Goal: Use online tool/utility: Utilize a website feature to perform a specific function

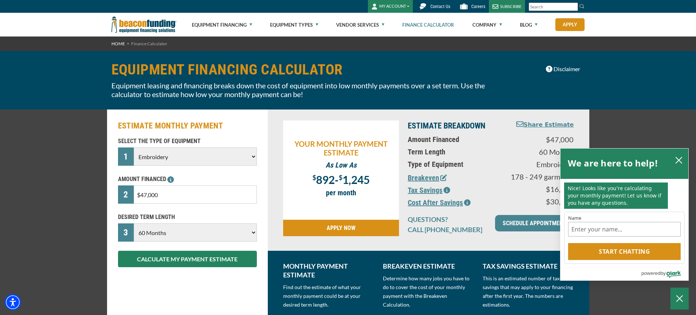
select select "1"
click at [678, 157] on icon "close chatbox" at bounding box center [678, 160] width 7 height 7
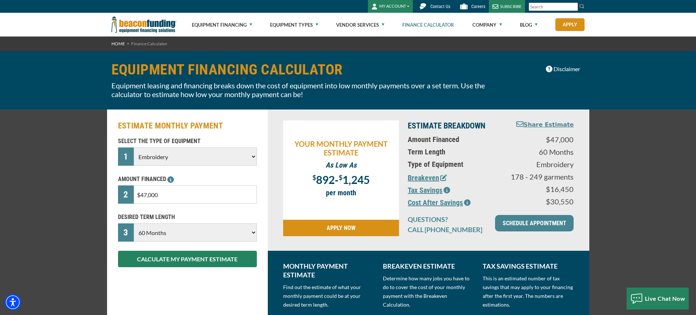
click at [253, 232] on select "Choose 36 Months 48 Months 60 Months" at bounding box center [195, 232] width 123 height 18
click at [134, 223] on select "Choose 36 Months 48 Months 60 Months" at bounding box center [195, 232] width 123 height 18
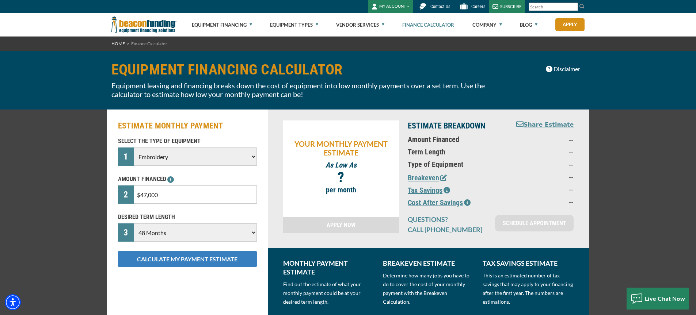
click at [175, 255] on button "CALCULATE MY PAYMENT ESTIMATE" at bounding box center [187, 259] width 139 height 16
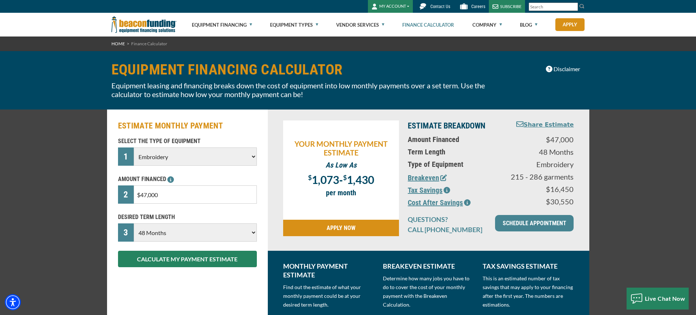
click at [253, 230] on select "Choose 36 Months 48 Months 60 Months" at bounding box center [195, 232] width 123 height 18
click at [134, 223] on select "Choose 36 Months 48 Months 60 Months" at bounding box center [195, 232] width 123 height 18
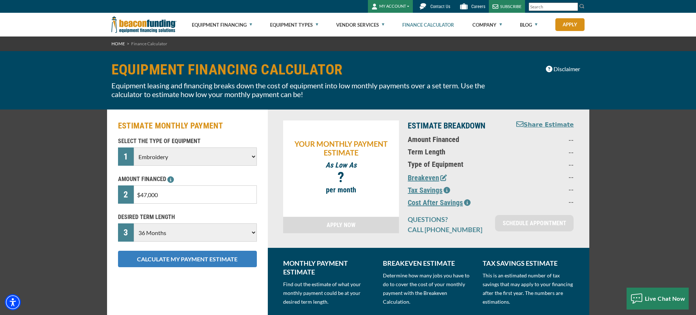
click at [185, 259] on button "CALCULATE MY PAYMENT ESTIMATE" at bounding box center [187, 259] width 139 height 16
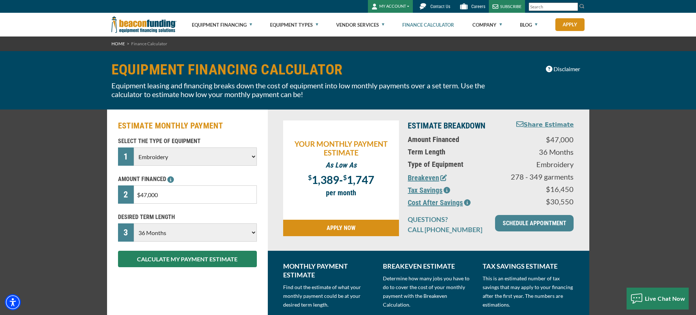
click at [172, 231] on select "Choose 36 Months 48 Months 60 Months" at bounding box center [195, 232] width 123 height 18
click at [134, 223] on select "Choose 36 Months 48 Months 60 Months" at bounding box center [195, 232] width 123 height 18
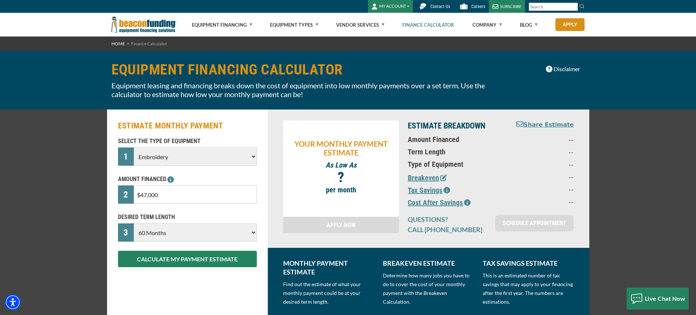
click at [178, 232] on select "Choose 36 Months 48 Months 60 Months" at bounding box center [195, 232] width 123 height 18
select select "36"
click at [134, 223] on select "Choose 36 Months 48 Months 60 Months" at bounding box center [195, 232] width 123 height 18
click at [185, 261] on button "CALCULATE MY PAYMENT ESTIMATE" at bounding box center [187, 259] width 139 height 16
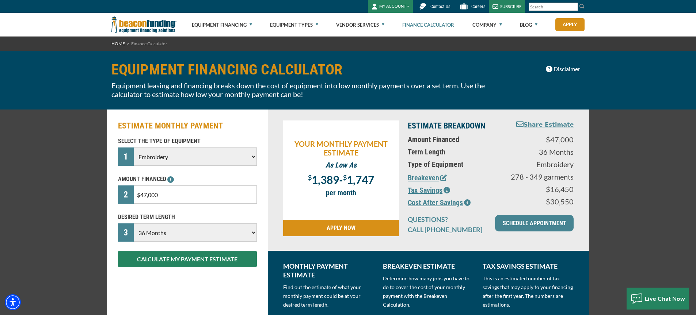
drag, startPoint x: 157, startPoint y: 194, endPoint x: 142, endPoint y: 190, distance: 16.3
click at [142, 190] on input "$47,000" at bounding box center [195, 195] width 123 height 18
type input "$26,000"
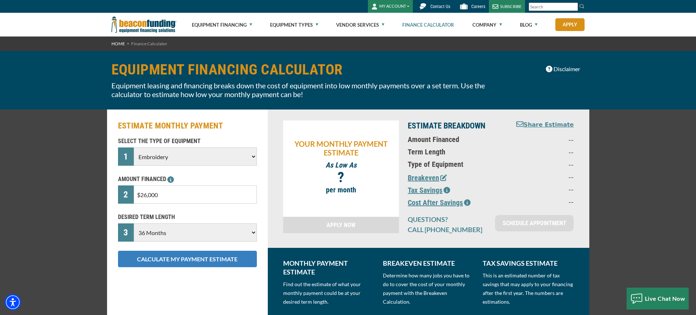
click at [175, 257] on button "CALCULATE MY PAYMENT ESTIMATE" at bounding box center [187, 259] width 139 height 16
click at [174, 257] on button "CALCULATE MY PAYMENT ESTIMATE" at bounding box center [187, 259] width 139 height 16
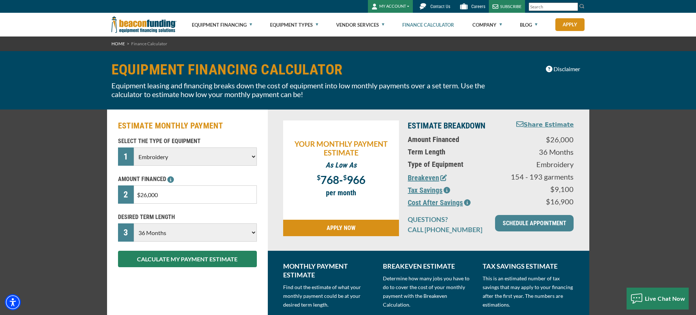
click at [170, 235] on select "Choose 36 Months 48 Months 60 Months" at bounding box center [195, 232] width 123 height 18
click at [134, 223] on select "Choose 36 Months 48 Months 60 Months" at bounding box center [195, 232] width 123 height 18
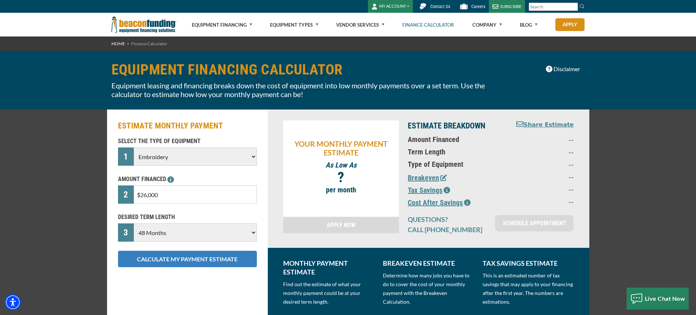
click at [190, 258] on button "CALCULATE MY PAYMENT ESTIMATE" at bounding box center [187, 259] width 139 height 16
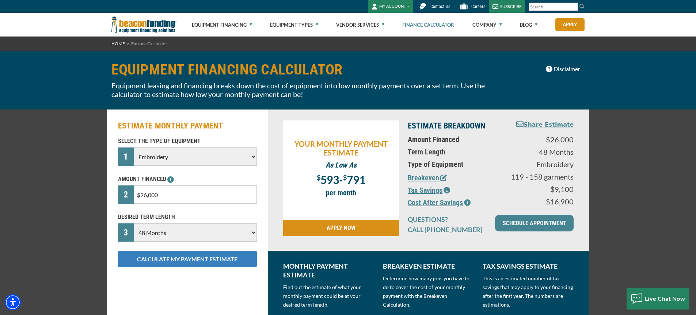
click at [203, 258] on button "CALCULATE MY PAYMENT ESTIMATE" at bounding box center [187, 259] width 139 height 16
click at [182, 233] on select "Choose 36 Months 48 Months 60 Months" at bounding box center [195, 232] width 123 height 18
select select "60"
click at [134, 223] on select "Choose 36 Months 48 Months 60 Months" at bounding box center [195, 232] width 123 height 18
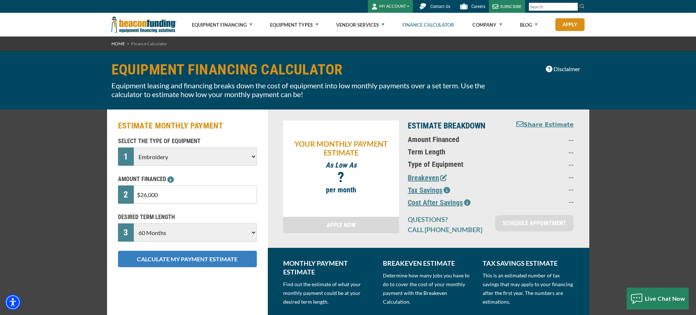
click at [195, 256] on button "CALCULATE MY PAYMENT ESTIMATE" at bounding box center [187, 259] width 139 height 16
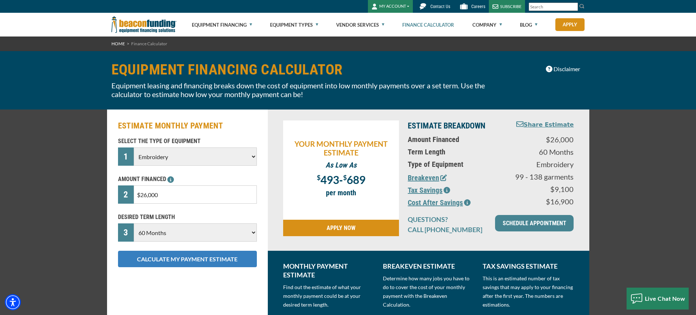
click at [218, 260] on button "CALCULATE MY PAYMENT ESTIMATE" at bounding box center [187, 259] width 139 height 16
